Goal: Transaction & Acquisition: Purchase product/service

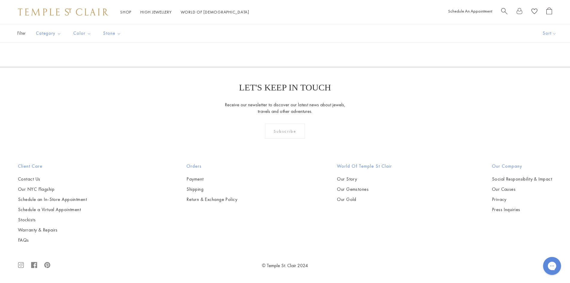
scroll to position [3291, 0]
click at [275, 43] on link "2" at bounding box center [275, 34] width 19 height 16
click at [0, 0] on img at bounding box center [0, 0] width 0 height 0
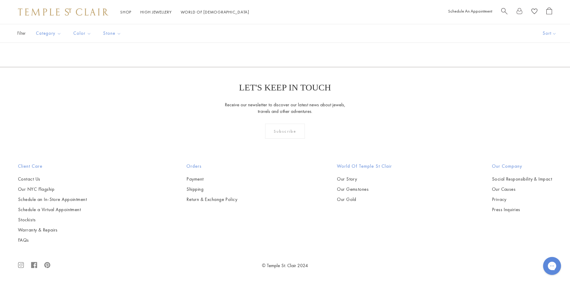
click at [304, 43] on link "3" at bounding box center [303, 34] width 19 height 16
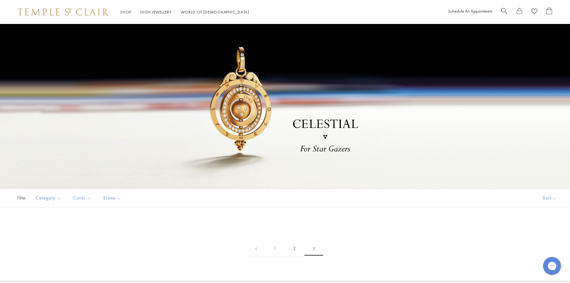
click at [296, 246] on link "2" at bounding box center [294, 248] width 19 height 16
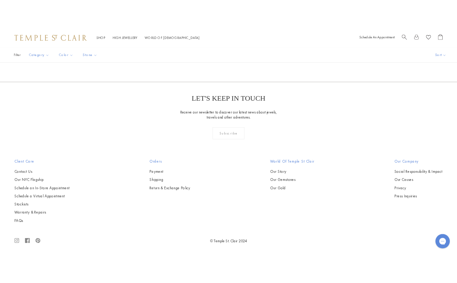
scroll to position [1284, 0]
